Goal: Task Accomplishment & Management: Use online tool/utility

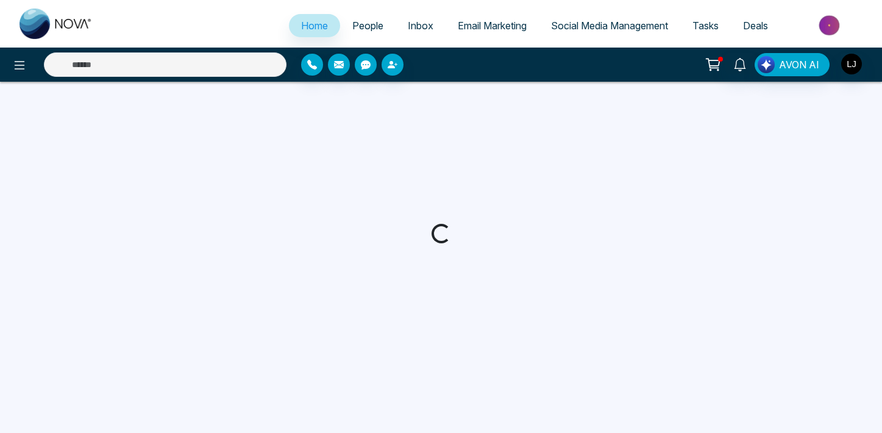
select select "*"
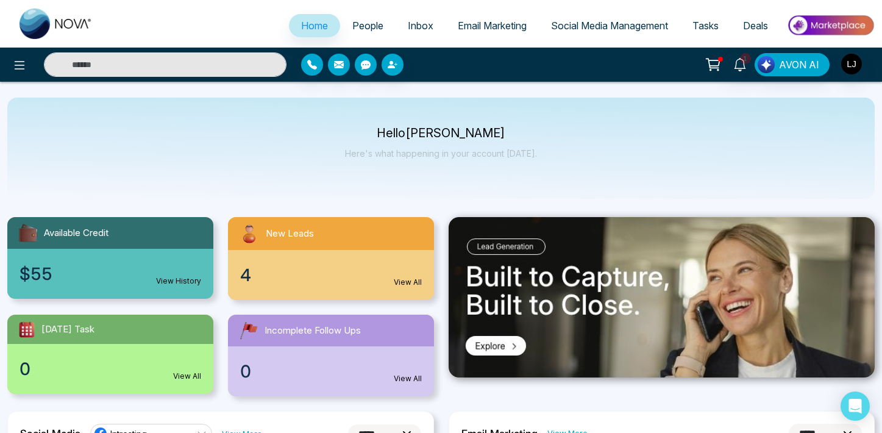
click at [374, 31] on span "People" at bounding box center [367, 26] width 31 height 12
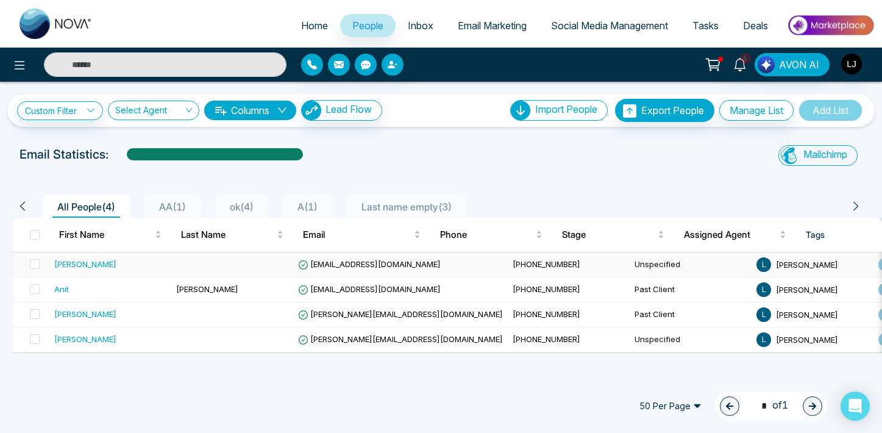
click at [79, 268] on div "[PERSON_NAME]" at bounding box center [85, 264] width 62 height 12
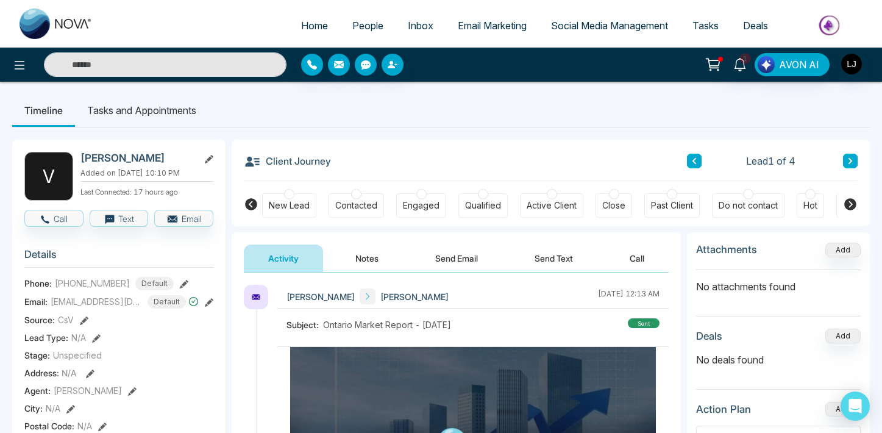
click at [590, 21] on span "Social Media Management" at bounding box center [609, 26] width 117 height 12
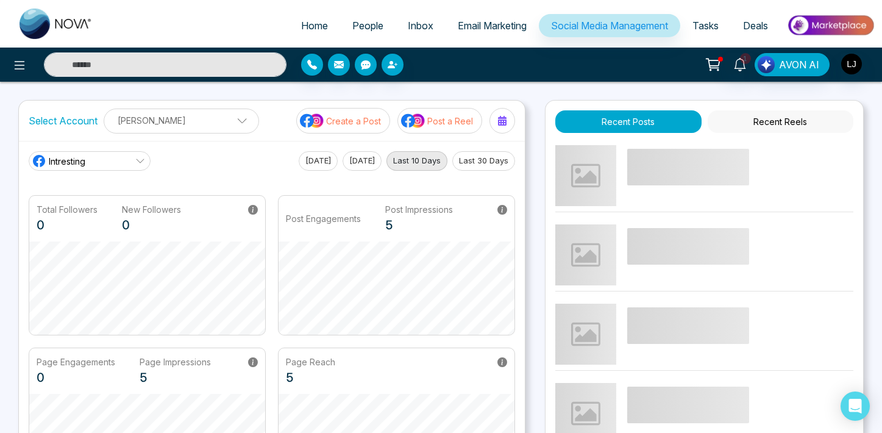
click at [250, 26] on ul "Home People Inbox Email Marketing Social Media Management Tasks Deals" at bounding box center [490, 27] width 770 height 34
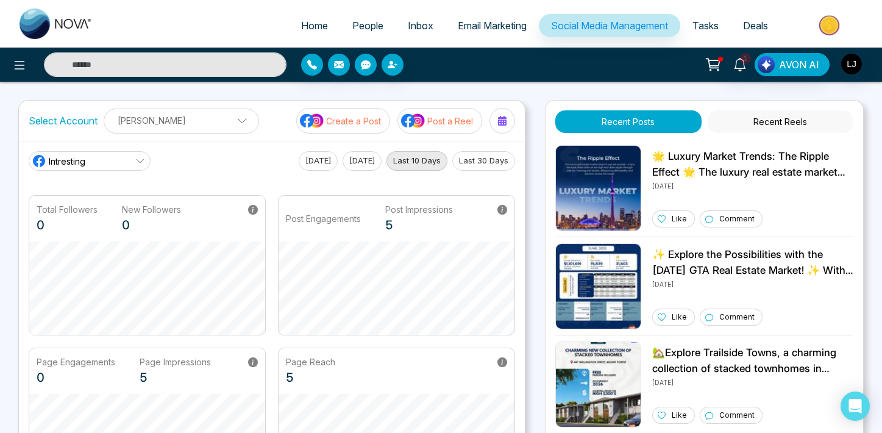
click at [259, 38] on ul "Home People Inbox Email Marketing Social Media Management Tasks Deals" at bounding box center [490, 27] width 770 height 34
click at [232, 124] on span at bounding box center [237, 123] width 11 height 11
click at [165, 129] on p "[PERSON_NAME]" at bounding box center [182, 120] width 140 height 20
click at [160, 115] on p "[PERSON_NAME]" at bounding box center [182, 120] width 140 height 20
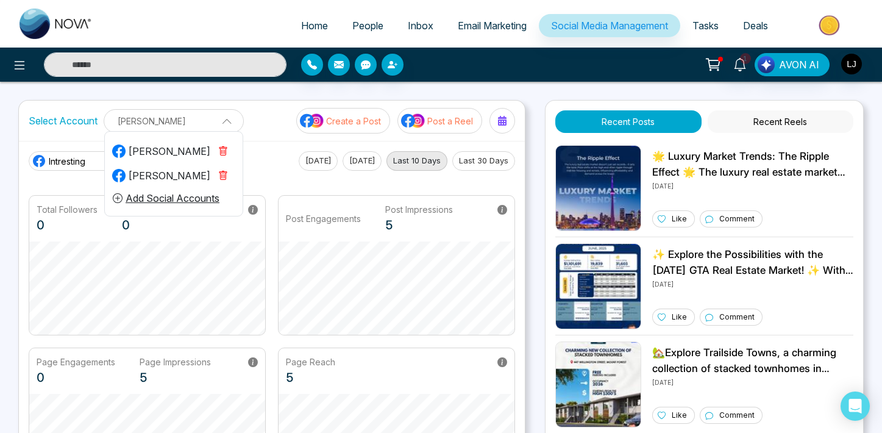
click at [169, 196] on button "Add Social Accounts" at bounding box center [166, 198] width 108 height 16
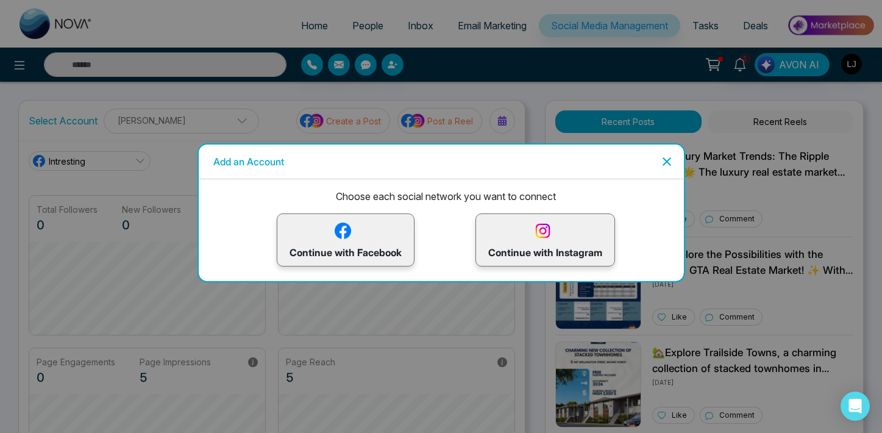
click at [663, 167] on icon "Close" at bounding box center [667, 161] width 15 height 15
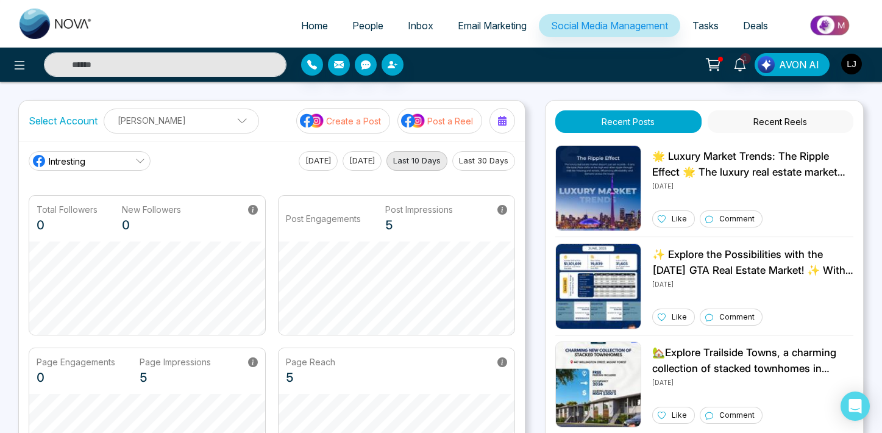
scroll to position [74, 0]
